Goal: Entertainment & Leisure: Consume media (video, audio)

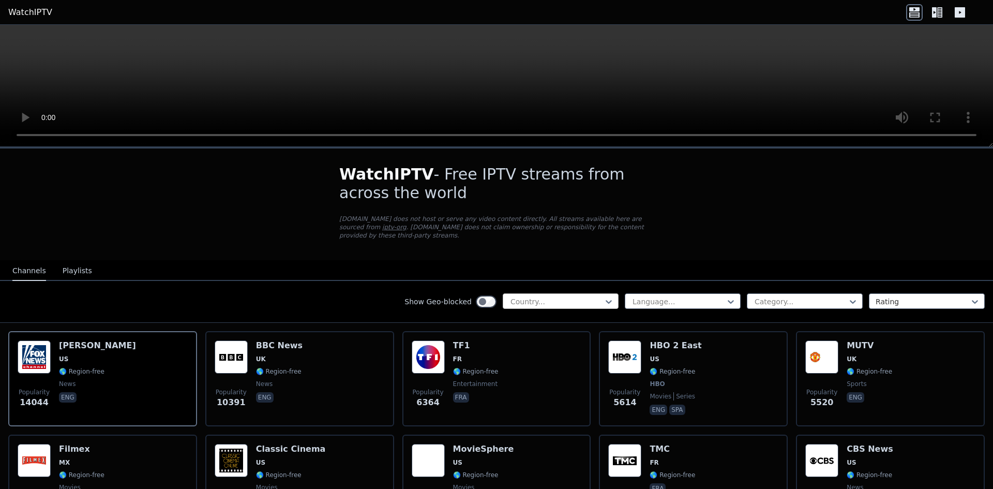
click at [544, 296] on div at bounding box center [556, 301] width 94 height 10
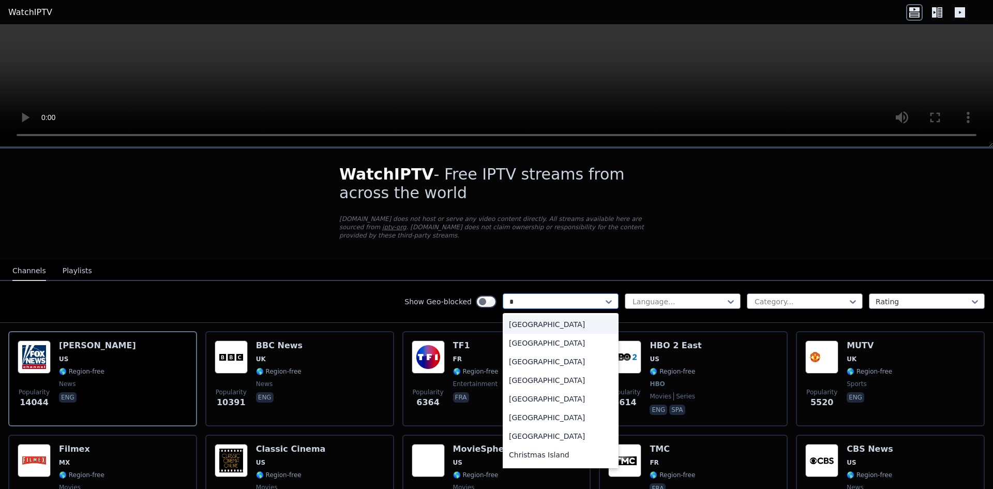
type input "**"
click at [517, 453] on div "[GEOGRAPHIC_DATA]" at bounding box center [561, 454] width 116 height 19
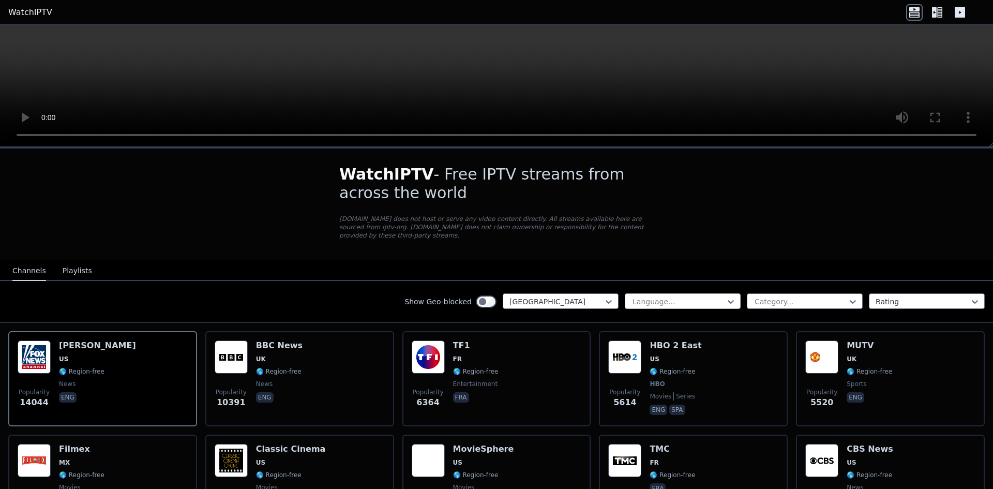
click at [709, 296] on div at bounding box center [678, 301] width 94 height 10
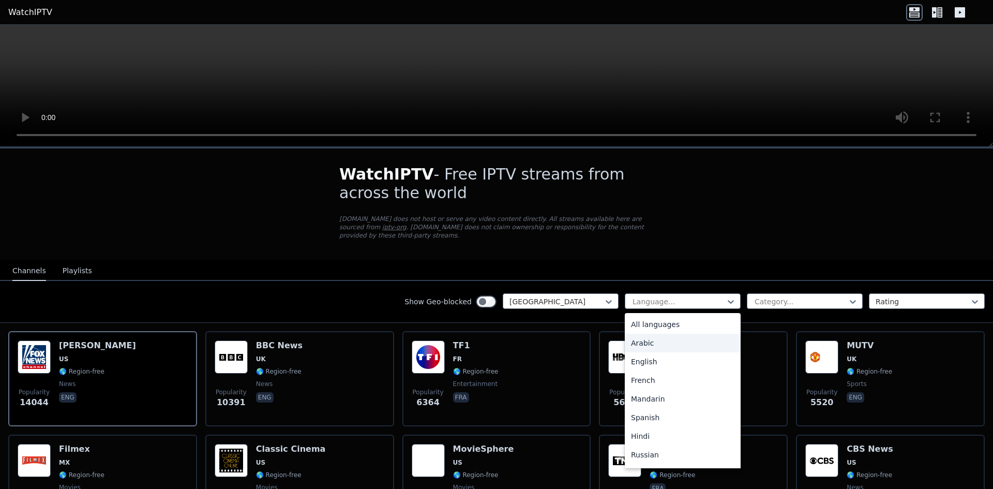
click at [676, 333] on div "Arabic" at bounding box center [683, 342] width 116 height 19
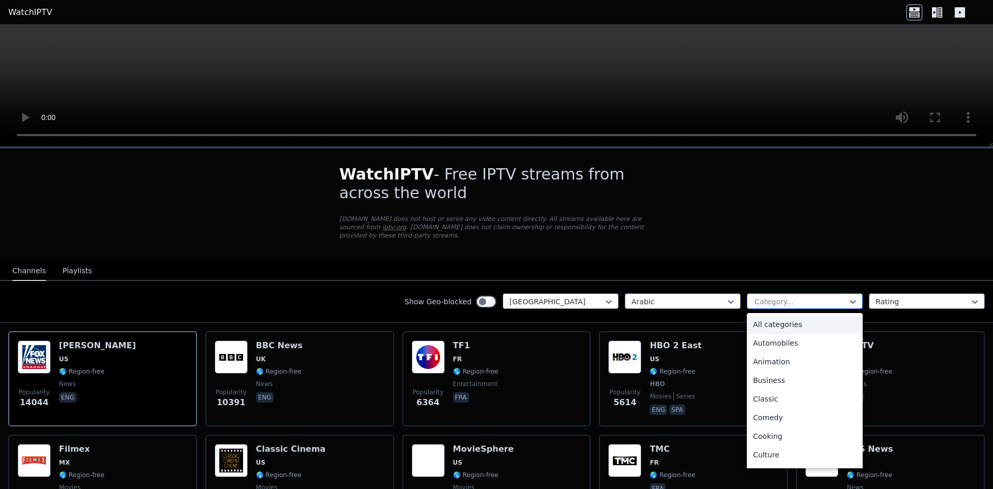
click at [764, 296] on div at bounding box center [800, 301] width 94 height 10
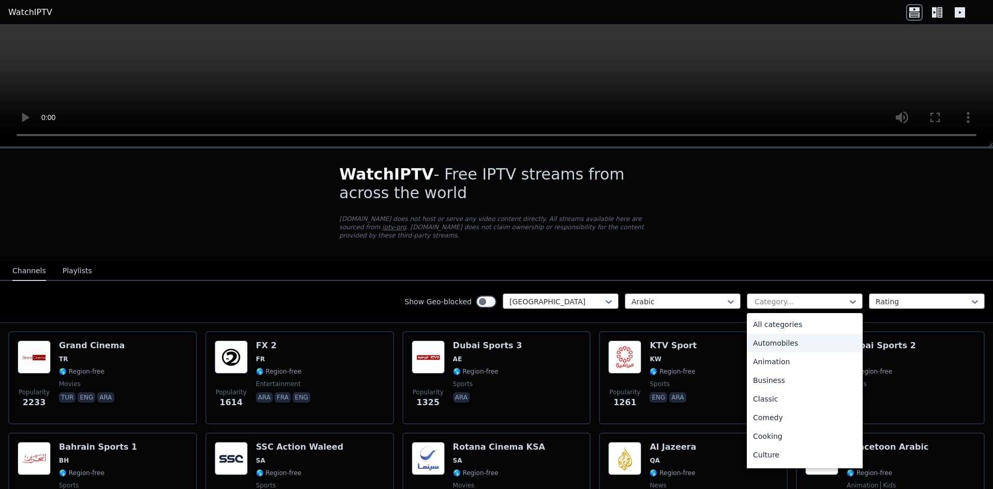
click at [781, 333] on div "Automobiles" at bounding box center [805, 342] width 116 height 19
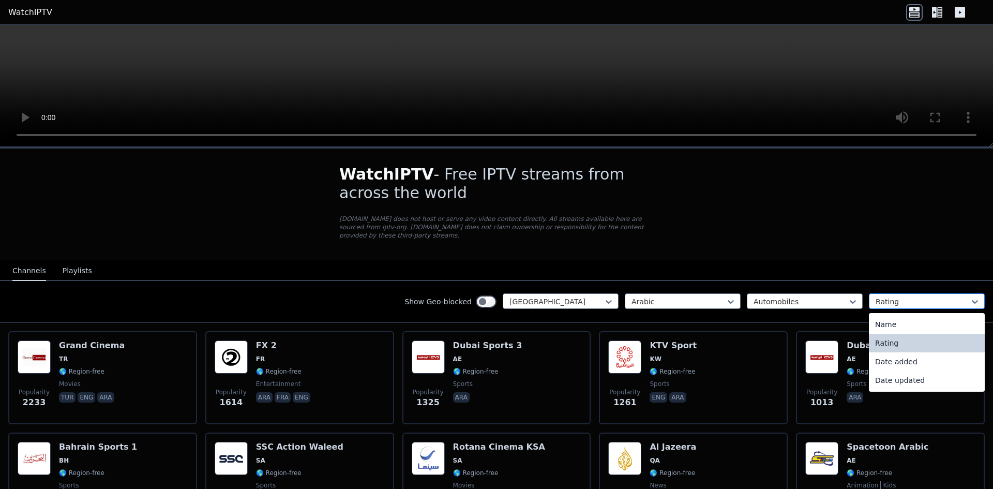
click at [895, 296] on div at bounding box center [922, 301] width 94 height 10
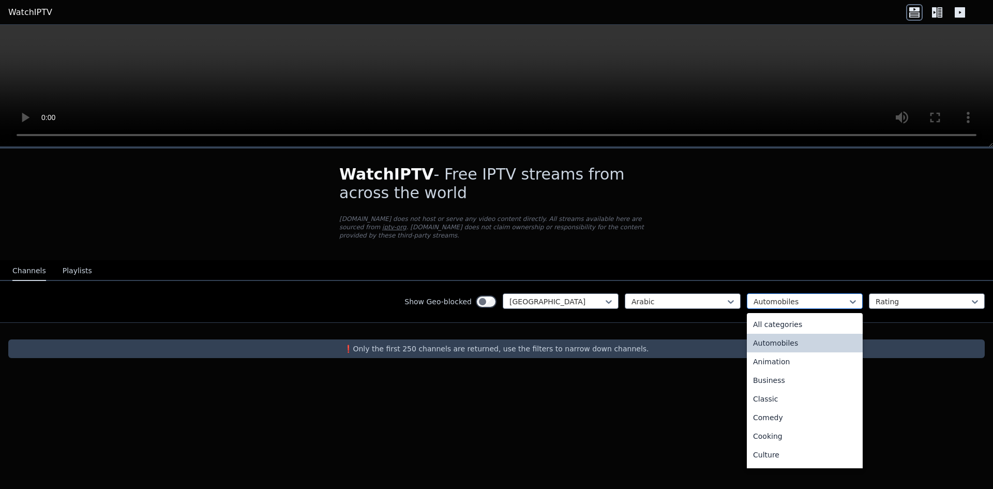
click at [797, 296] on div at bounding box center [800, 301] width 94 height 10
click at [796, 321] on div "All categories" at bounding box center [805, 324] width 116 height 19
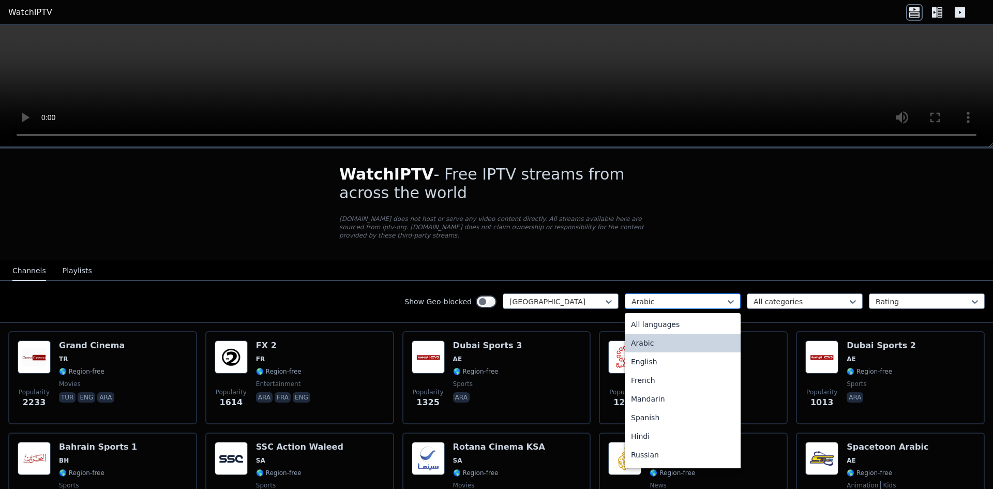
click at [648, 296] on div at bounding box center [678, 301] width 94 height 10
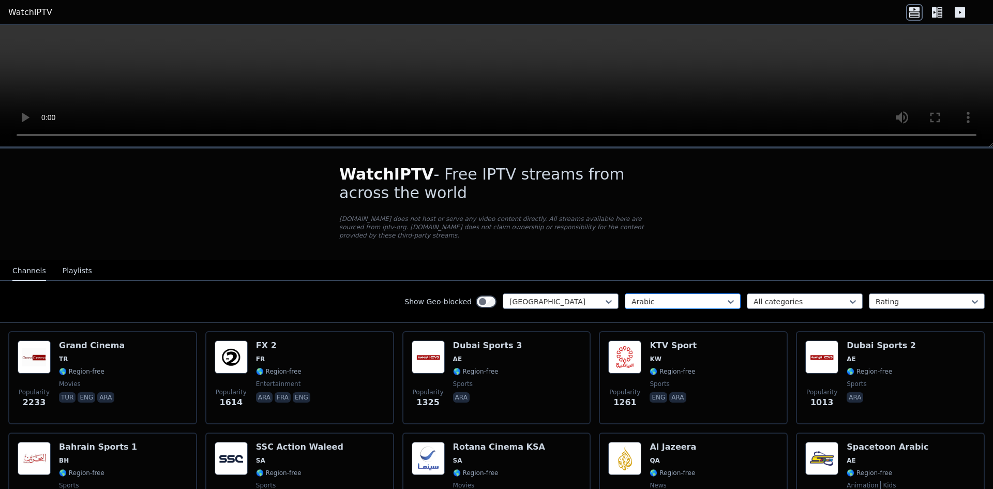
click at [648, 296] on div at bounding box center [678, 301] width 94 height 10
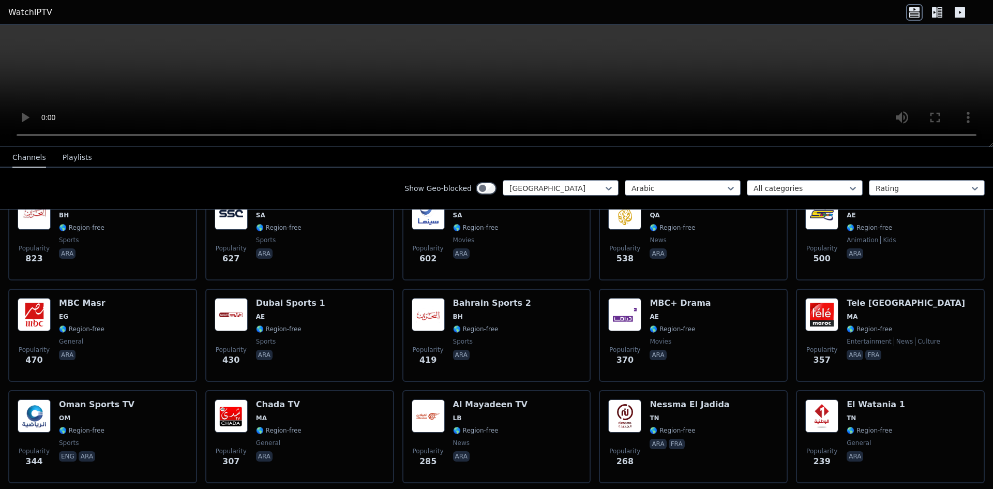
scroll to position [305, 0]
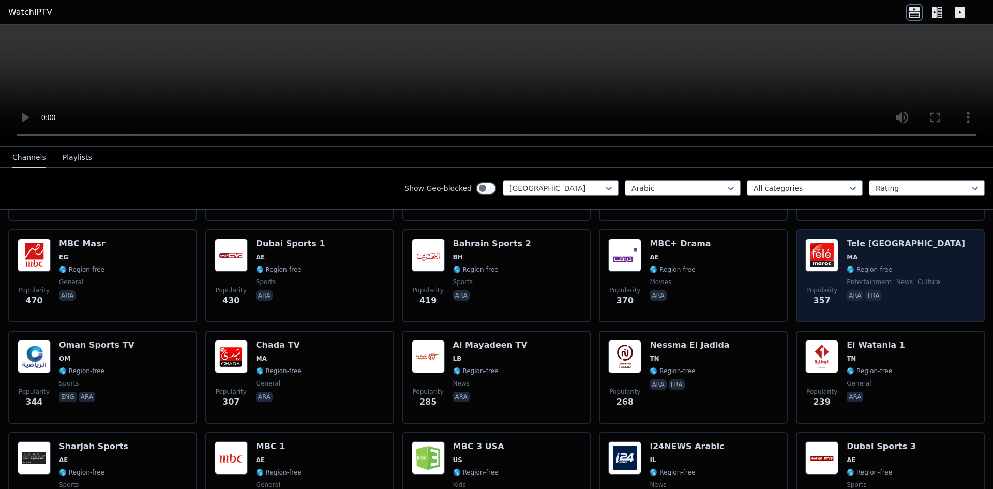
drag, startPoint x: 835, startPoint y: 237, endPoint x: 849, endPoint y: 245, distance: 16.0
click at [849, 253] on span "MA" at bounding box center [851, 257] width 11 height 8
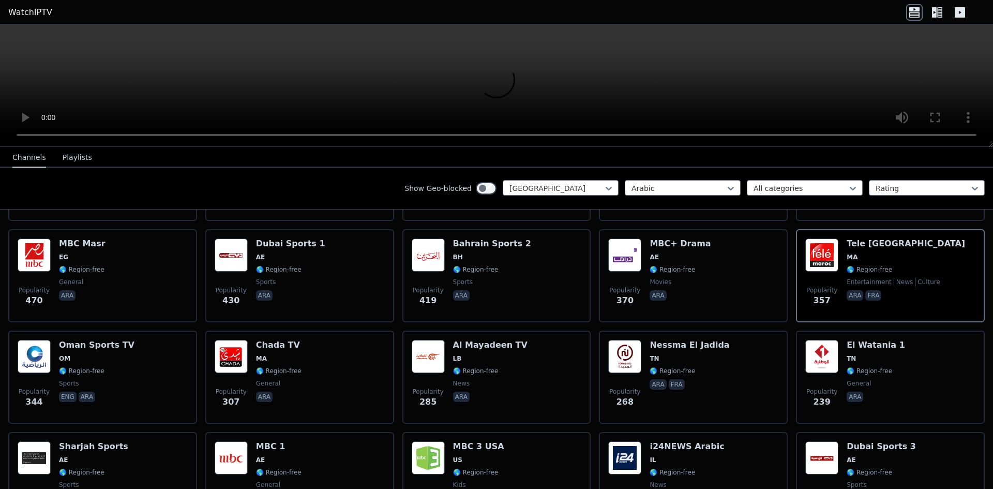
click at [984, 196] on div "Show Geo-blocked Morocco Arabic All categories Rating" at bounding box center [496, 189] width 993 height 42
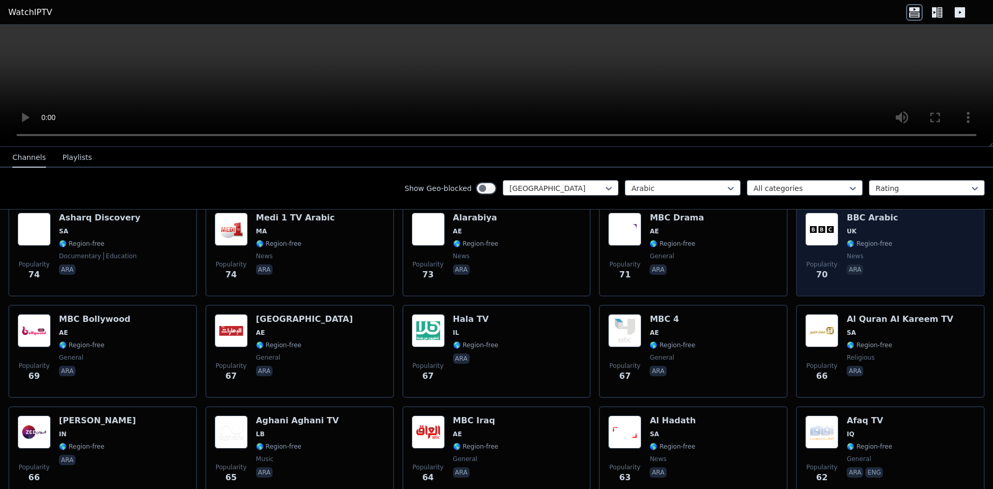
scroll to position [1759, 0]
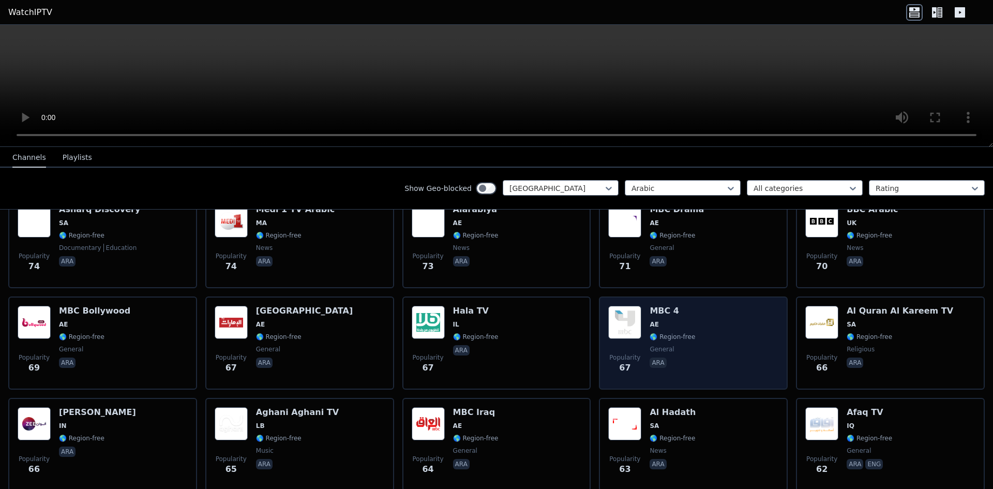
click at [640, 307] on div "Popularity 67 MBC 4 AE 🌎 Region-free general [PERSON_NAME]" at bounding box center [693, 343] width 170 height 74
